Goal: Find specific page/section: Find specific page/section

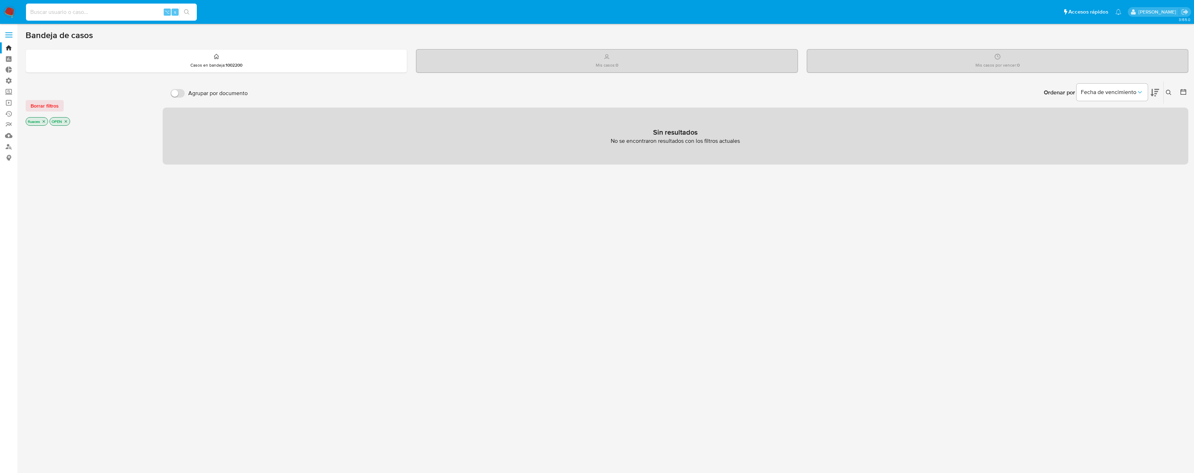
click at [126, 9] on input at bounding box center [111, 11] width 171 height 9
type input "ragnarokian"
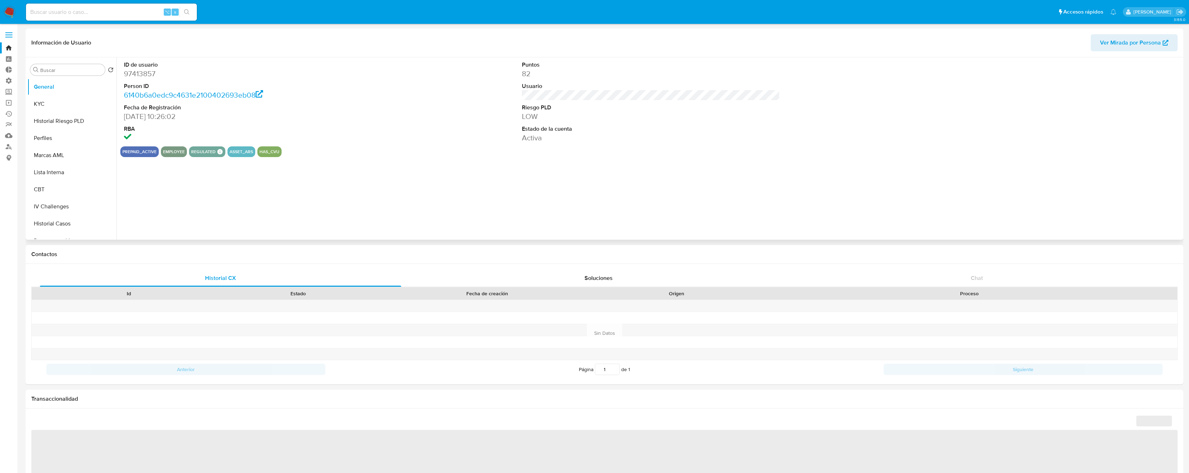
select select "10"
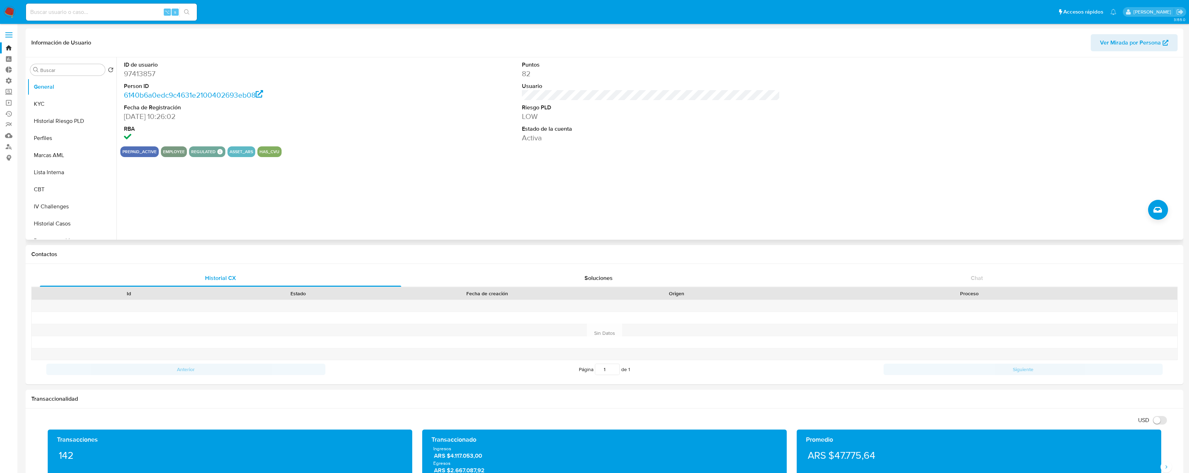
click at [137, 70] on dd "97413857" at bounding box center [253, 74] width 258 height 10
copy dd "97413857"
